Goal: Check status: Check status

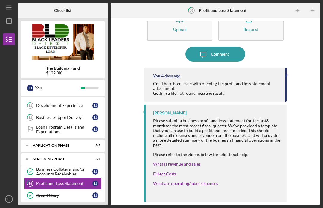
scroll to position [23, 0]
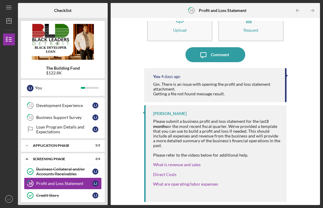
click at [175, 208] on div "BLD P&L.xlsx" at bounding box center [177, 211] width 25 height 5
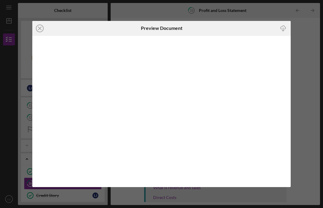
click at [39, 32] on icon "Icon/Close" at bounding box center [39, 28] width 15 height 15
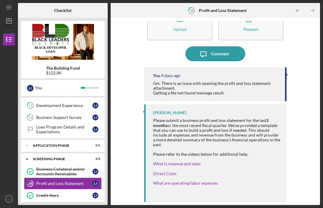
scroll to position [23, 0]
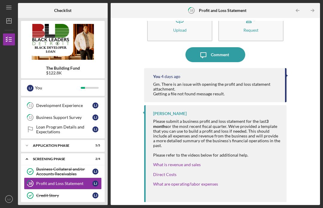
click at [158, 208] on icon "button" at bounding box center [159, 211] width 5 height 3
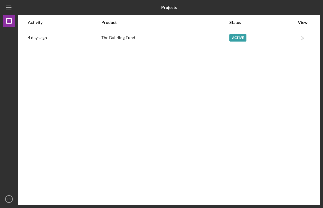
click at [301, 34] on icon "Icon/Navigate" at bounding box center [302, 37] width 13 height 13
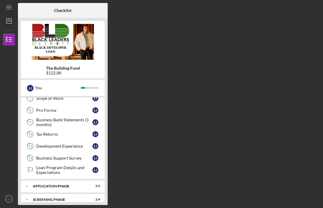
scroll to position [101, 0]
